Goal: Information Seeking & Learning: Understand process/instructions

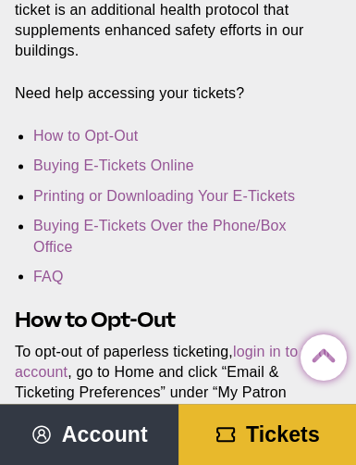
scroll to position [671, 0]
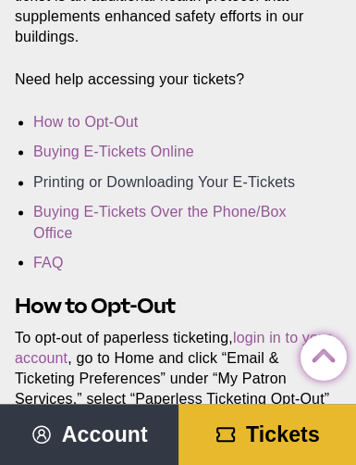
click at [237, 174] on link "Printing or Downloading Your E-Tickets" at bounding box center [164, 182] width 262 height 16
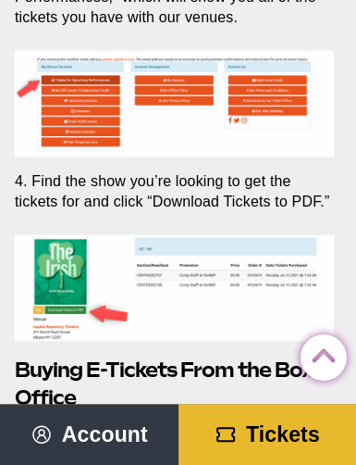
scroll to position [4281, 0]
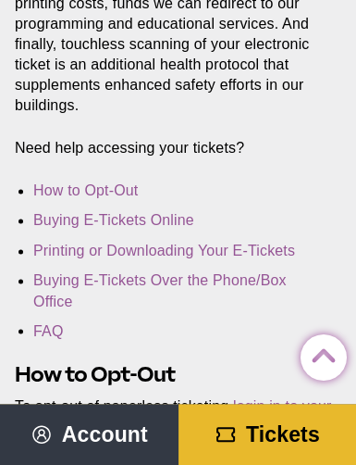
scroll to position [629, 0]
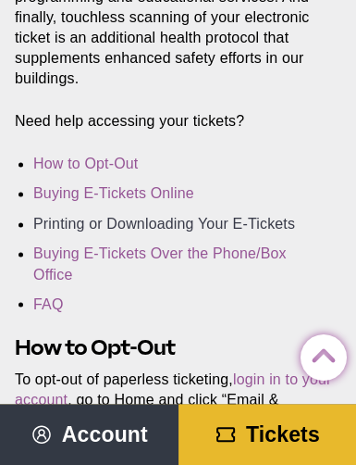
click at [187, 218] on link "Printing or Downloading Your E-Tickets" at bounding box center [164, 224] width 262 height 16
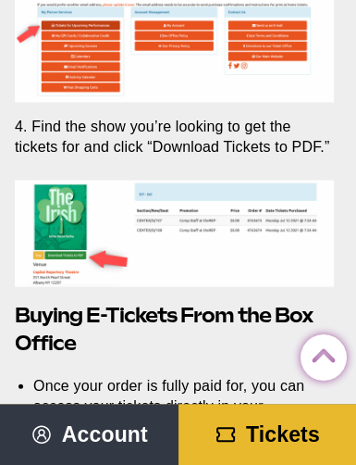
scroll to position [4336, 0]
